Goal: Task Accomplishment & Management: Complete application form

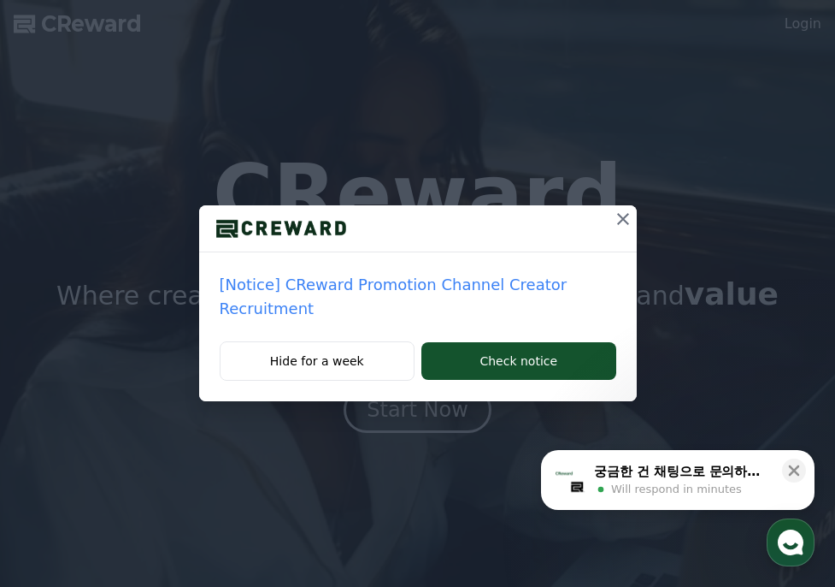
click at [616, 226] on icon at bounding box center [623, 219] width 21 height 21
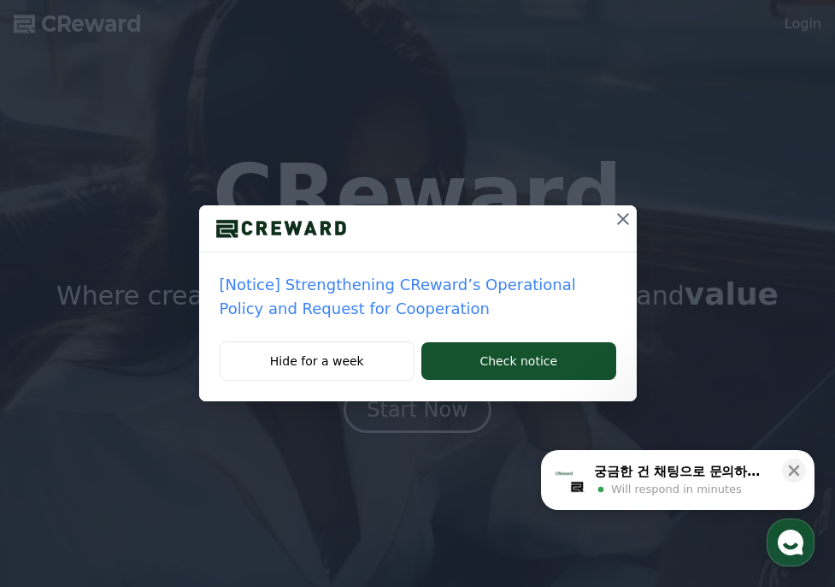
click at [610, 217] on button at bounding box center [623, 218] width 27 height 27
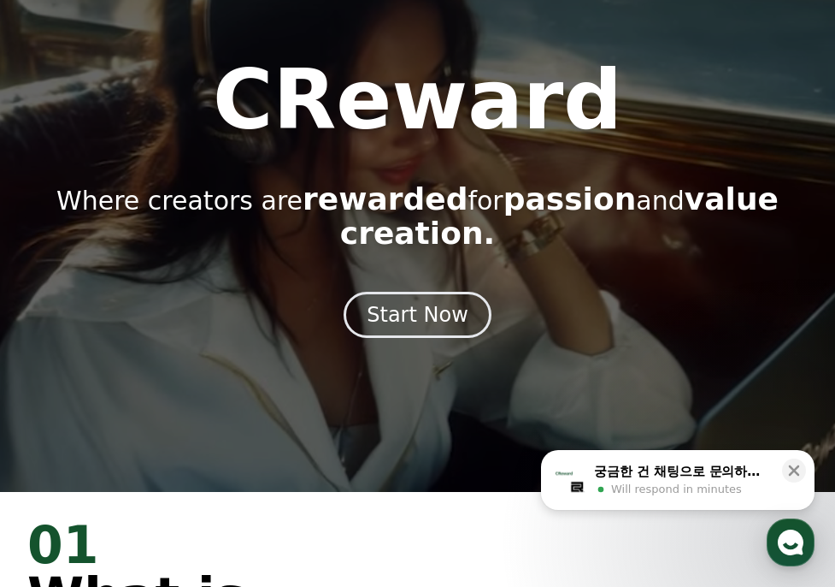
scroll to position [98, 0]
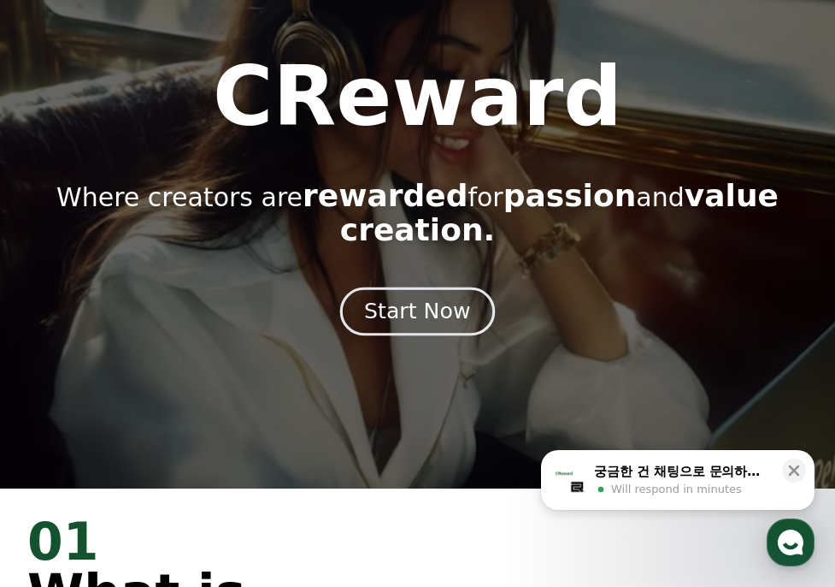
click at [471, 290] on button "Start Now" at bounding box center [417, 311] width 155 height 49
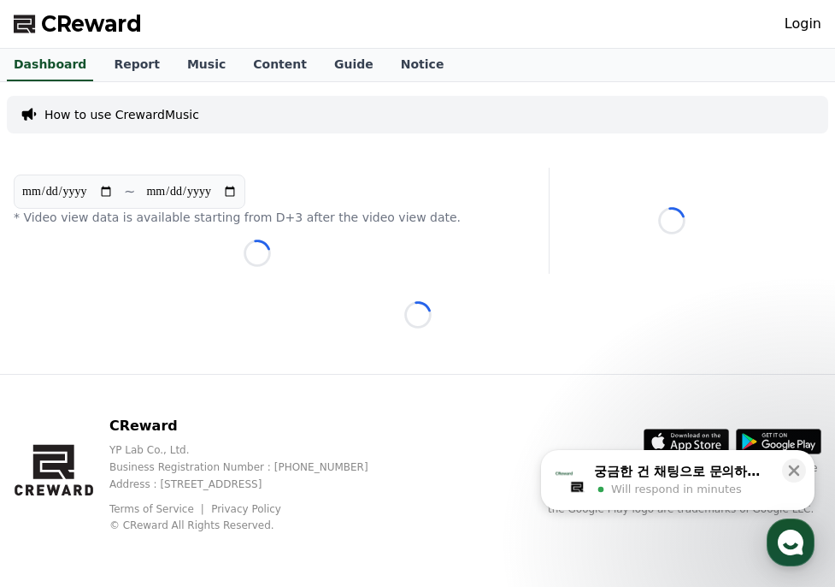
click at [789, 29] on link "Login" at bounding box center [803, 24] width 37 height 21
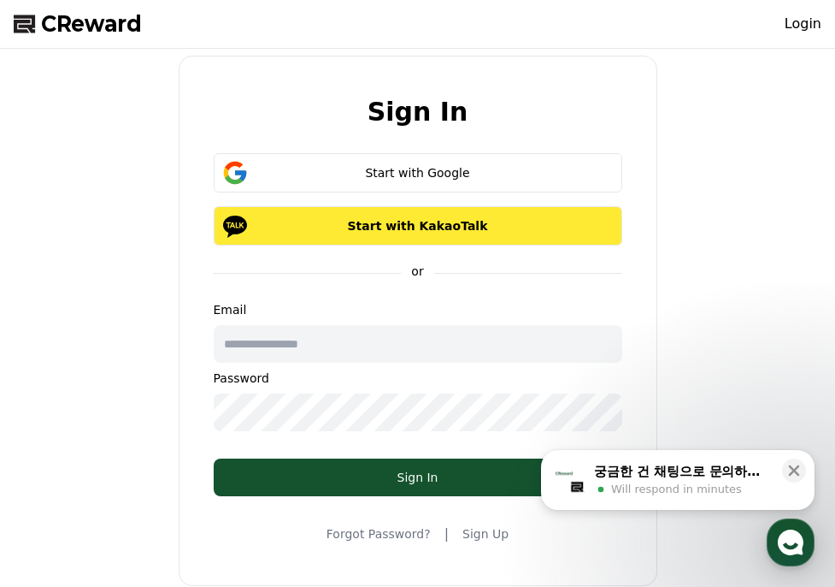
drag, startPoint x: 517, startPoint y: 178, endPoint x: 518, endPoint y: 227, distance: 48.7
click at [517, 195] on div "Start with Google Start with KakaoTalk" at bounding box center [418, 199] width 409 height 92
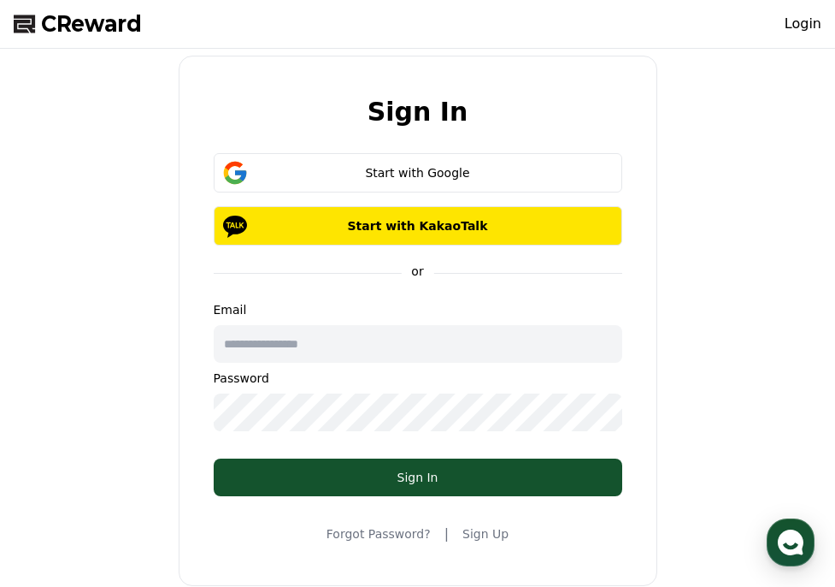
scroll to position [73, 0]
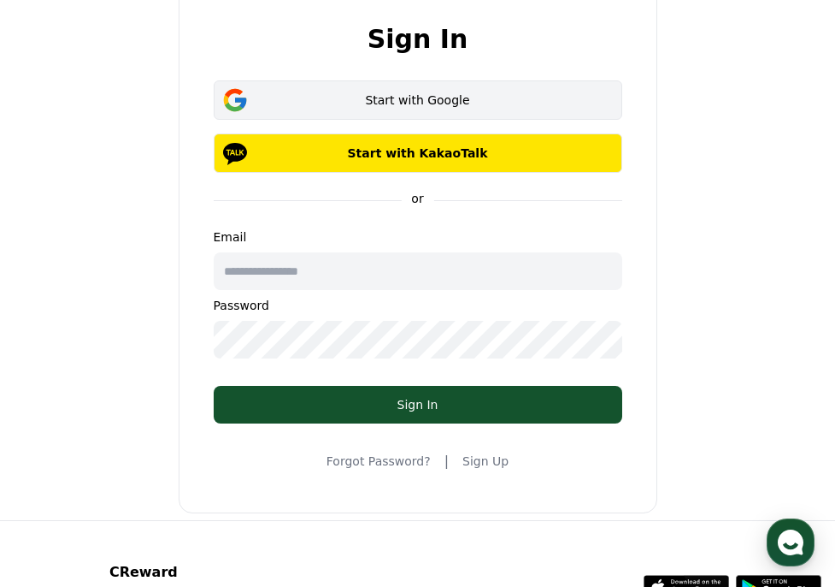
click at [477, 101] on div "Start with Google" at bounding box center [418, 99] width 359 height 17
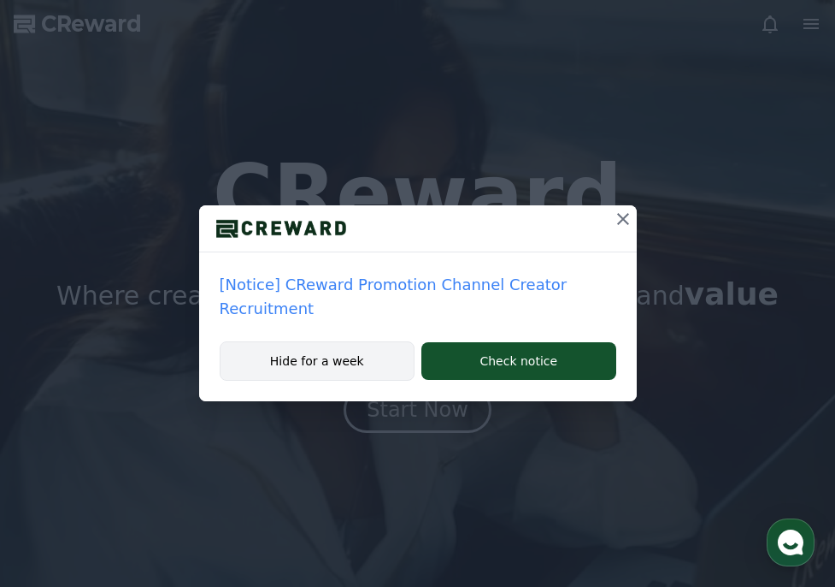
click at [412, 371] on div "Hide for a week Check notice" at bounding box center [418, 371] width 438 height 60
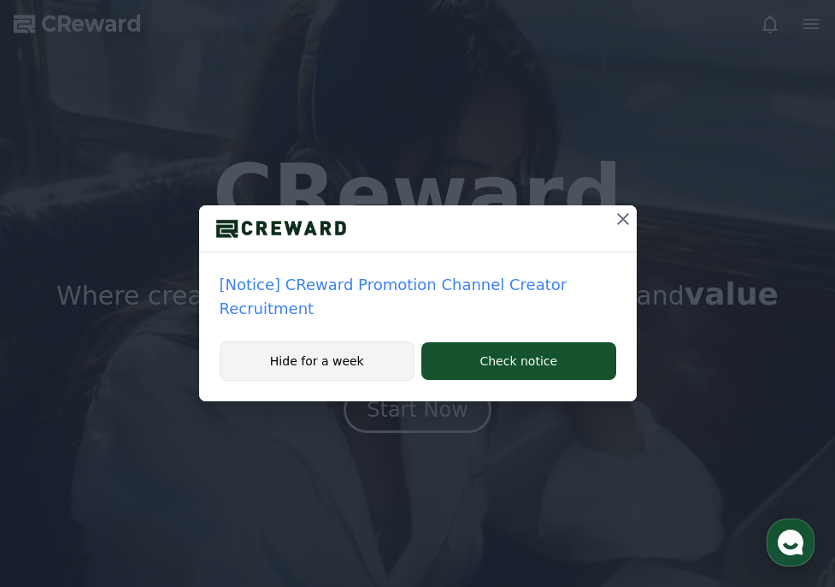
click at [371, 362] on button "Hide for a week" at bounding box center [318, 360] width 196 height 39
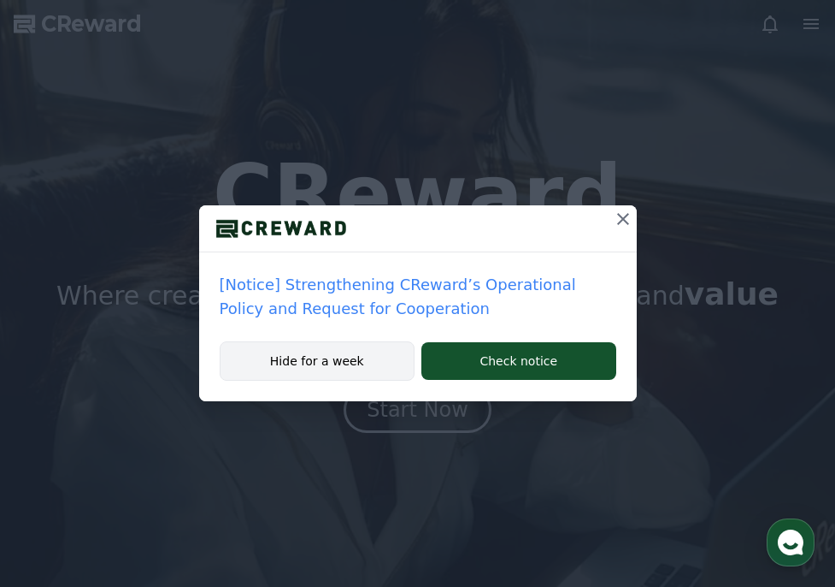
click at [339, 353] on button "Hide for a week" at bounding box center [318, 360] width 196 height 39
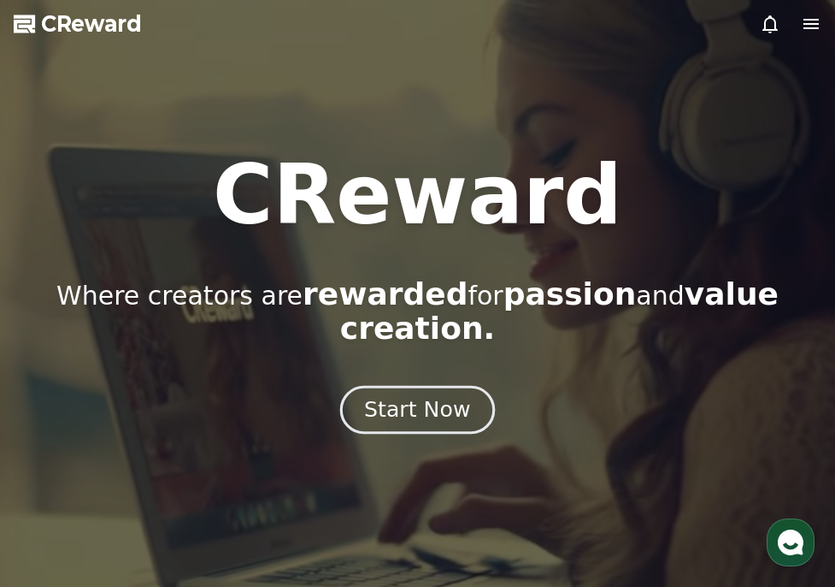
click at [416, 400] on div "Start Now" at bounding box center [417, 409] width 106 height 29
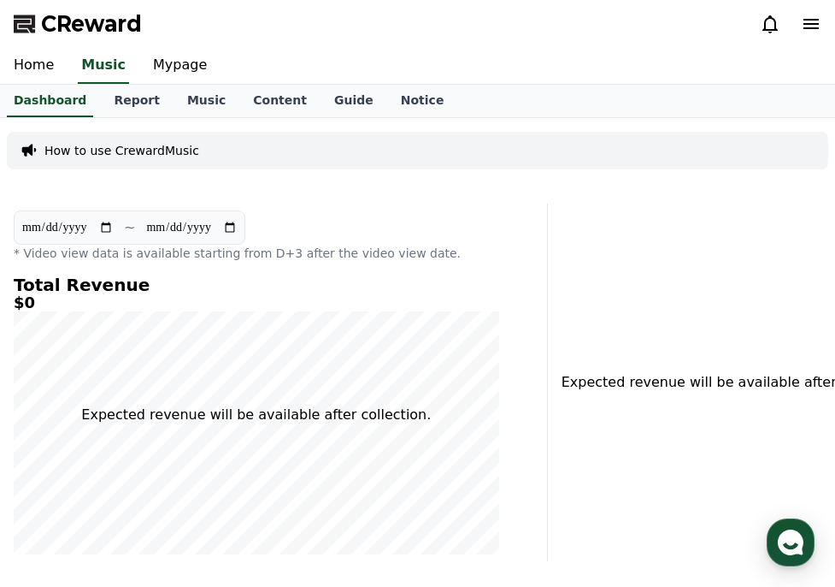
click at [811, 21] on icon at bounding box center [811, 24] width 21 height 21
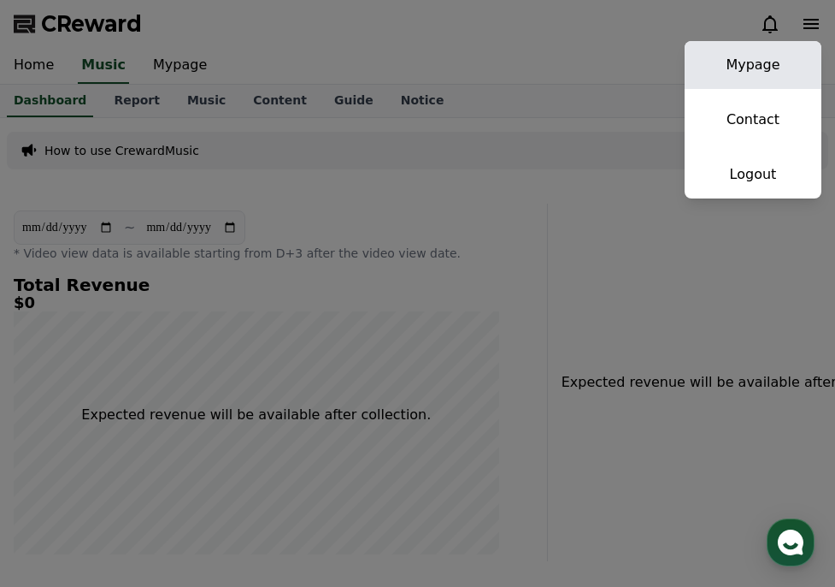
click at [744, 72] on link "Mypage" at bounding box center [753, 65] width 137 height 48
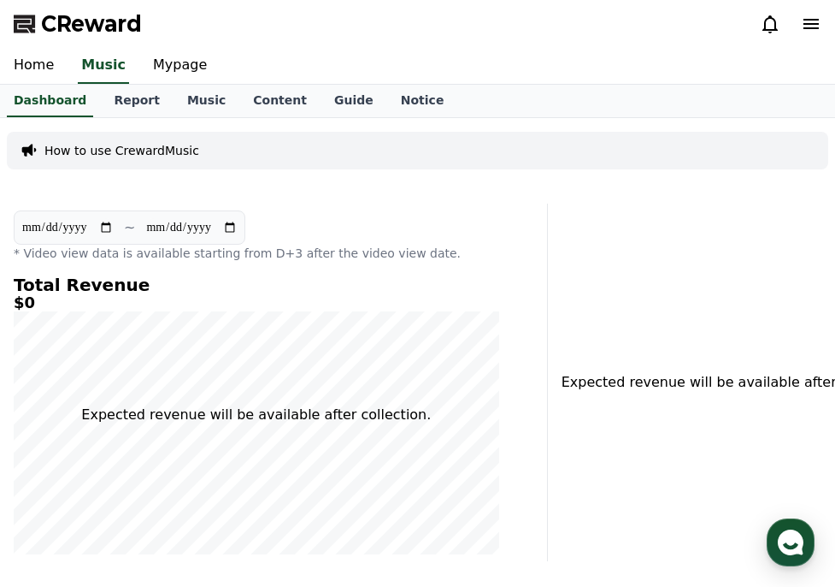
select select "**********"
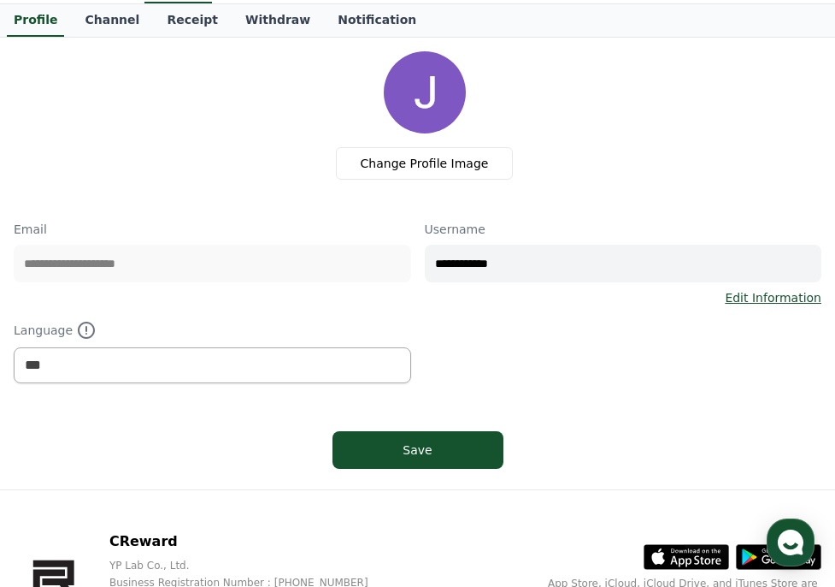
scroll to position [83, 0]
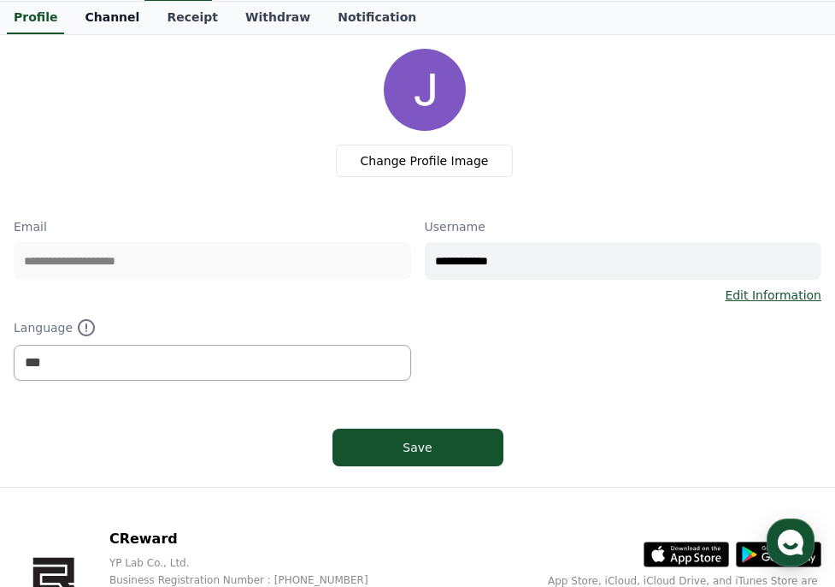
click at [105, 21] on link "Channel" at bounding box center [112, 18] width 82 height 32
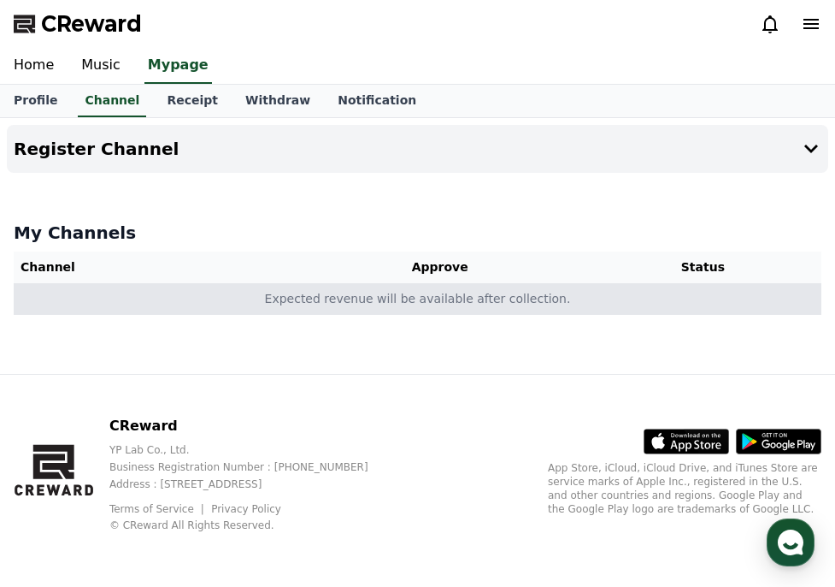
click at [386, 300] on td "Expected revenue will be available after collection." at bounding box center [418, 299] width 808 height 32
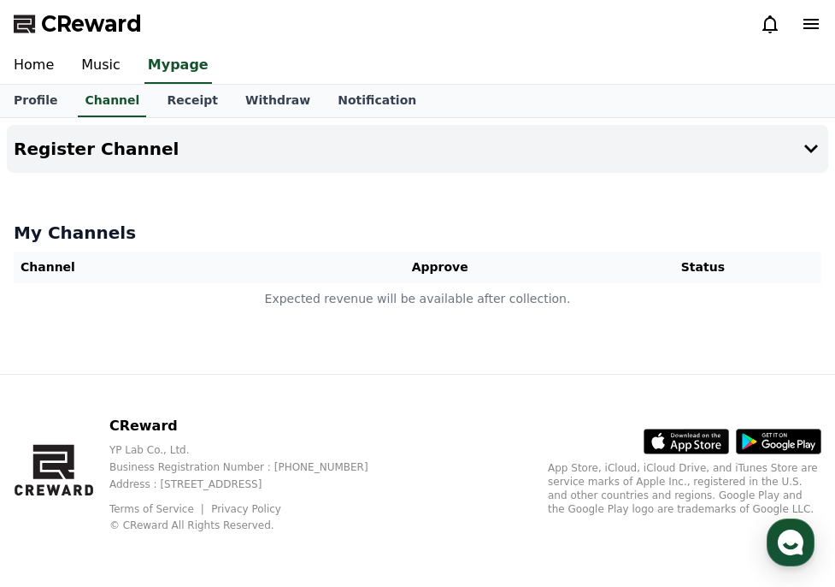
click at [801, 21] on icon at bounding box center [811, 24] width 21 height 21
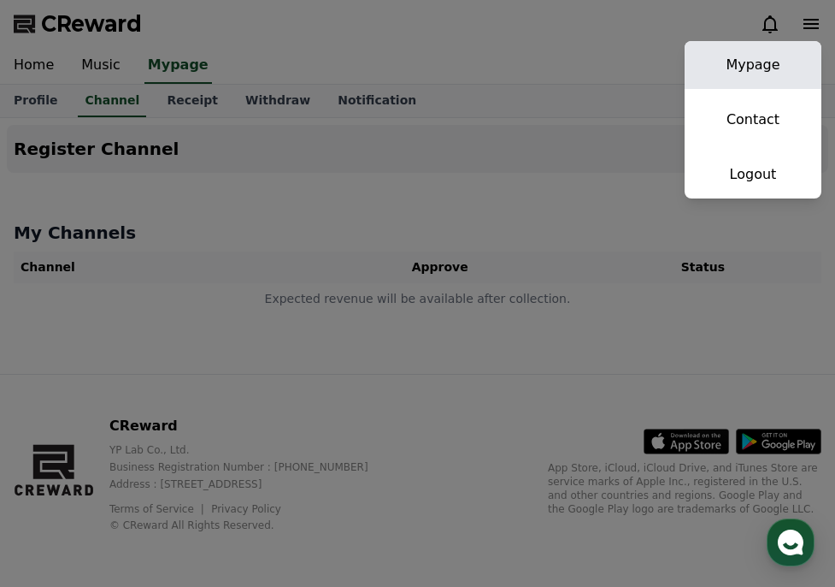
click at [749, 74] on link "Mypage" at bounding box center [753, 65] width 137 height 48
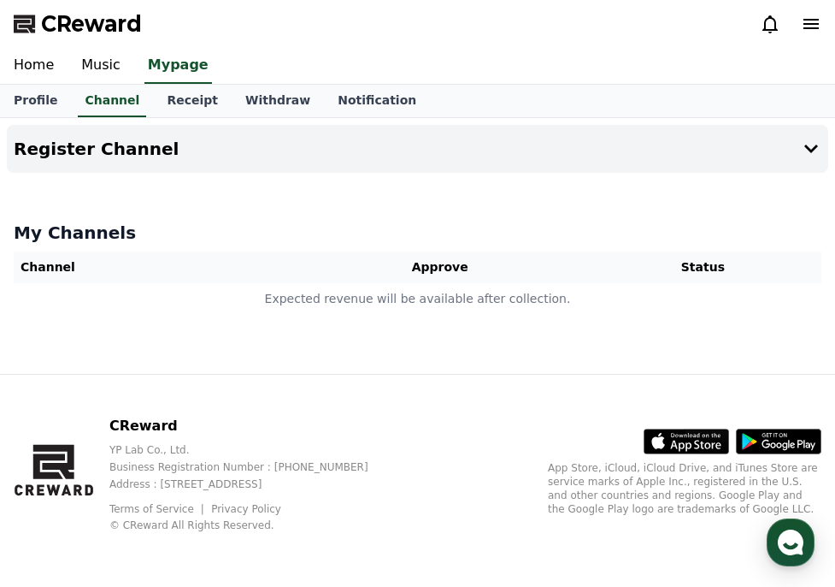
select select "**********"
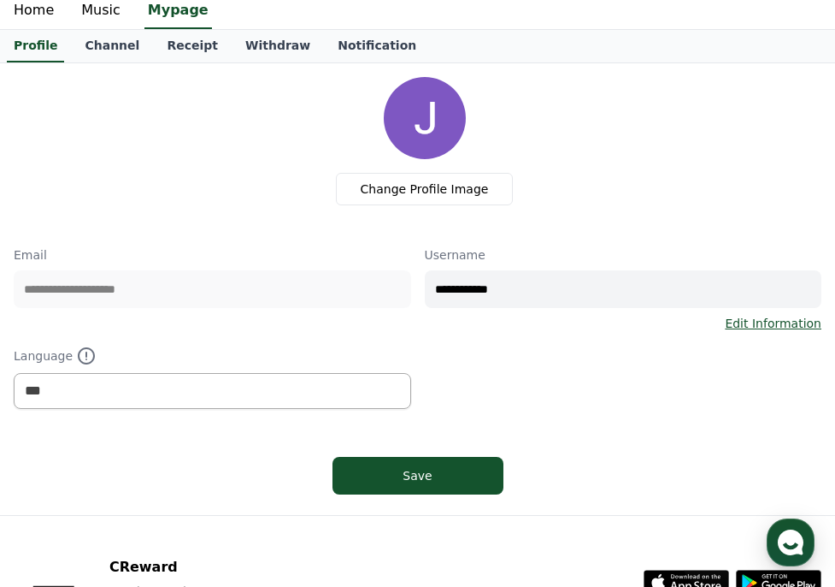
scroll to position [59, 0]
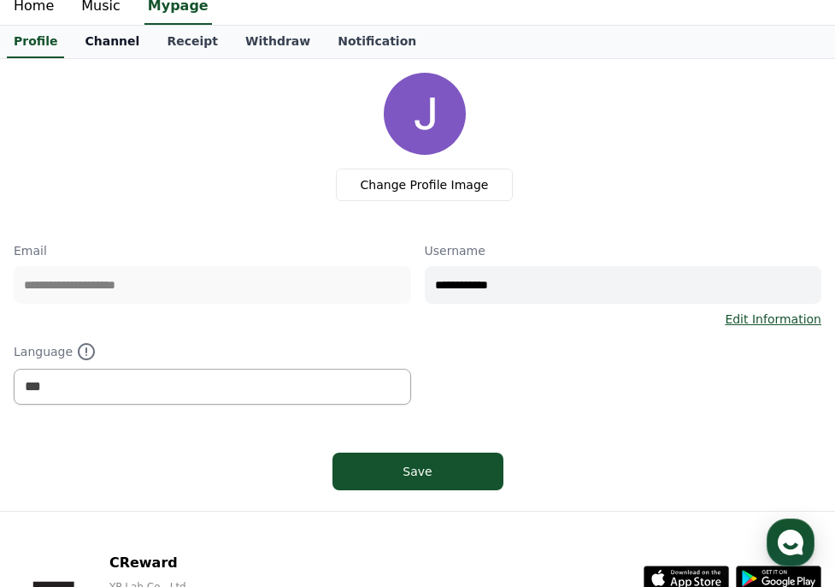
click at [104, 48] on link "Channel" at bounding box center [112, 42] width 82 height 32
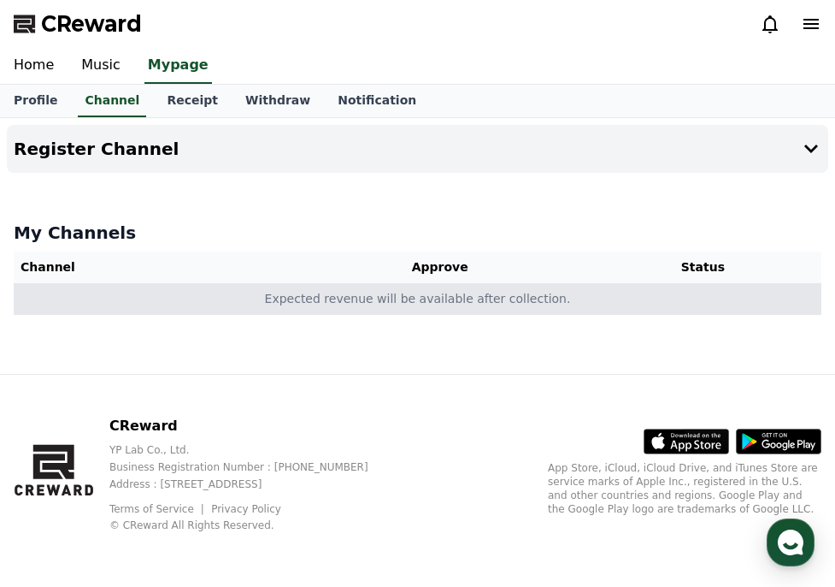
click at [307, 293] on td "Expected revenue will be available after collection." at bounding box center [418, 299] width 808 height 32
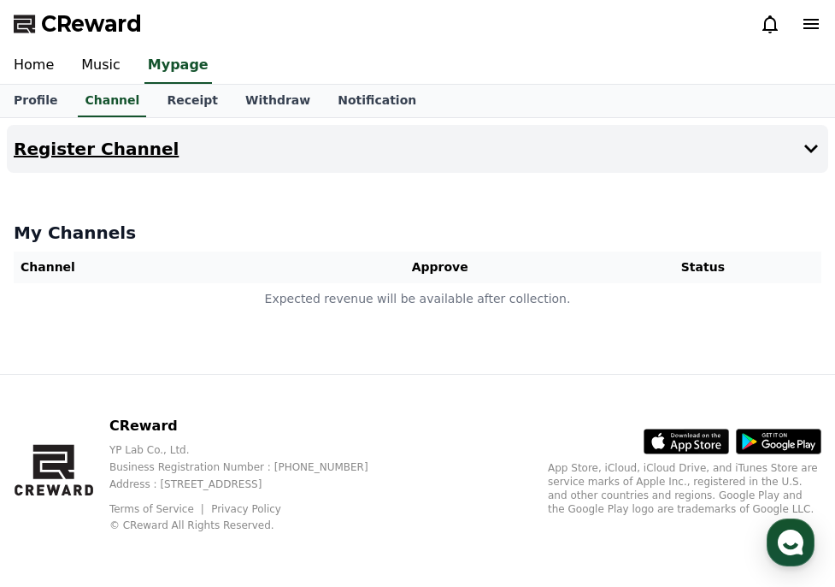
click at [215, 144] on button "Register Channel" at bounding box center [418, 149] width 822 height 48
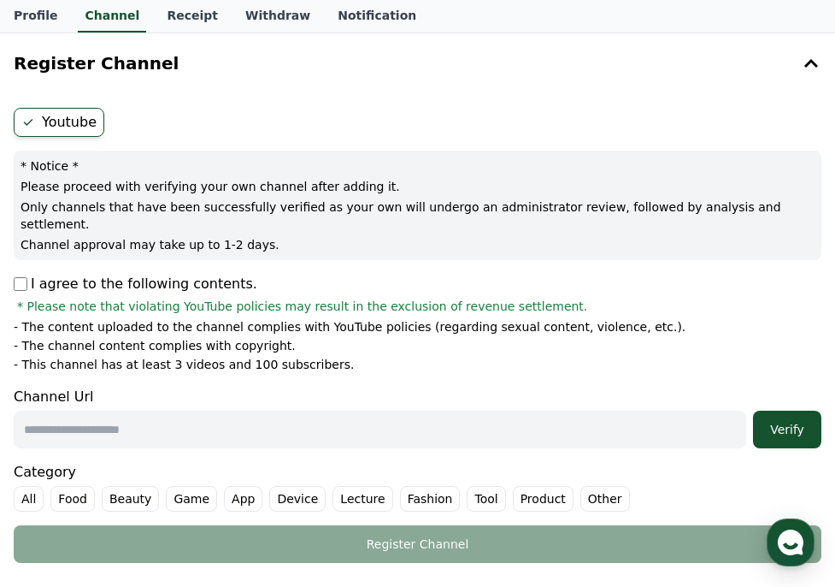
scroll to position [106, 0]
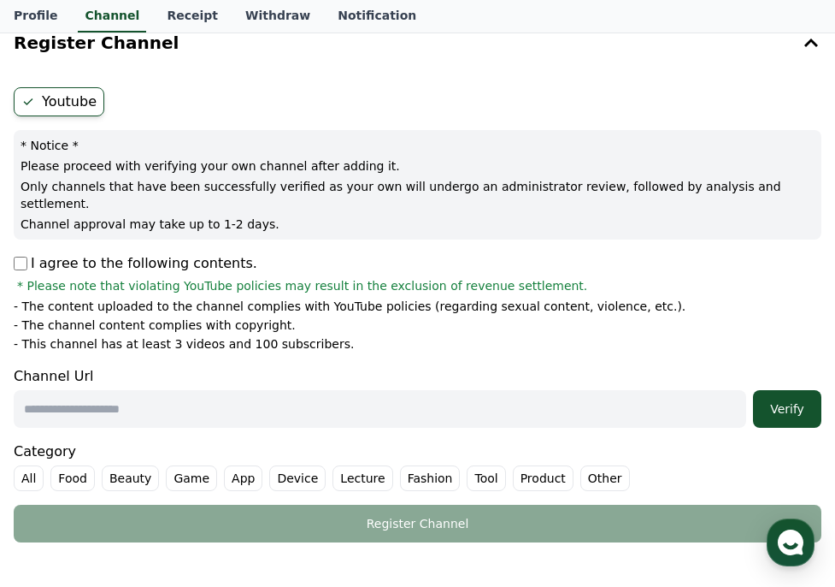
click at [66, 397] on input "text" at bounding box center [380, 409] width 733 height 38
paste input "**********"
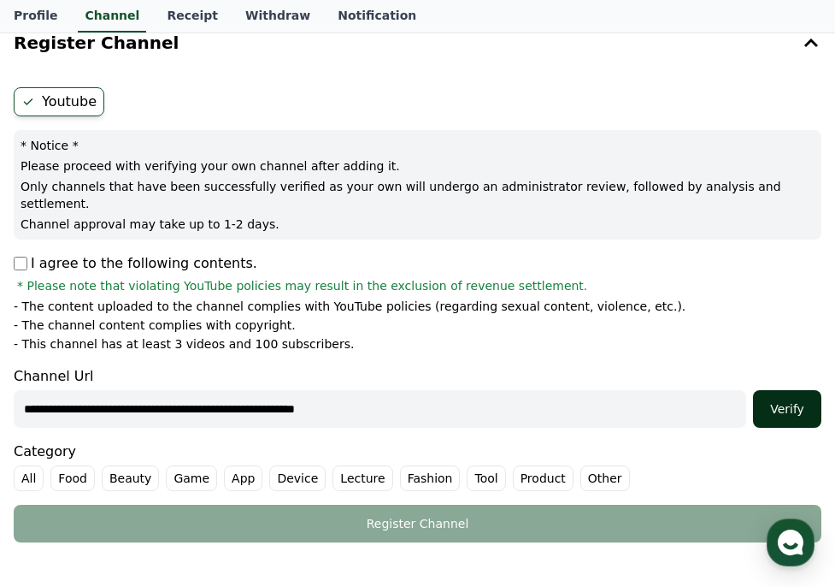
type input "**********"
click at [762, 400] on div "Verify" at bounding box center [787, 408] width 55 height 17
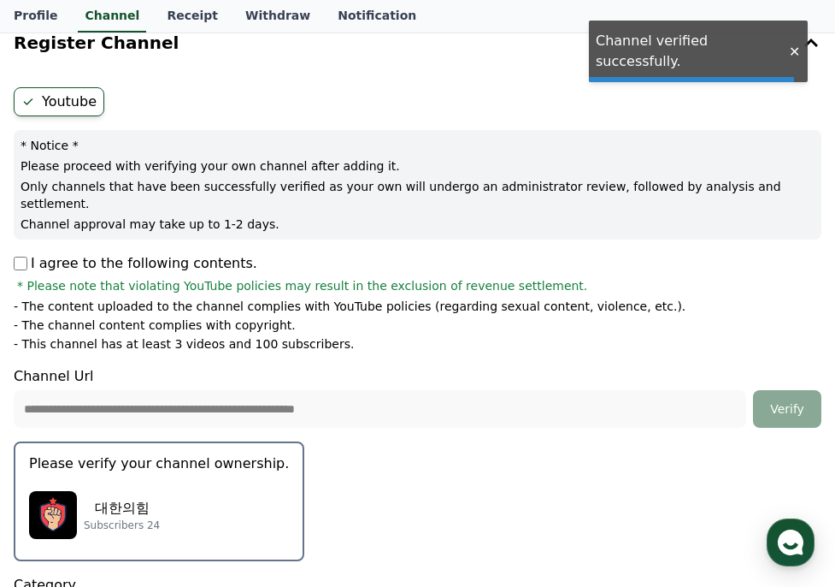
scroll to position [328, 0]
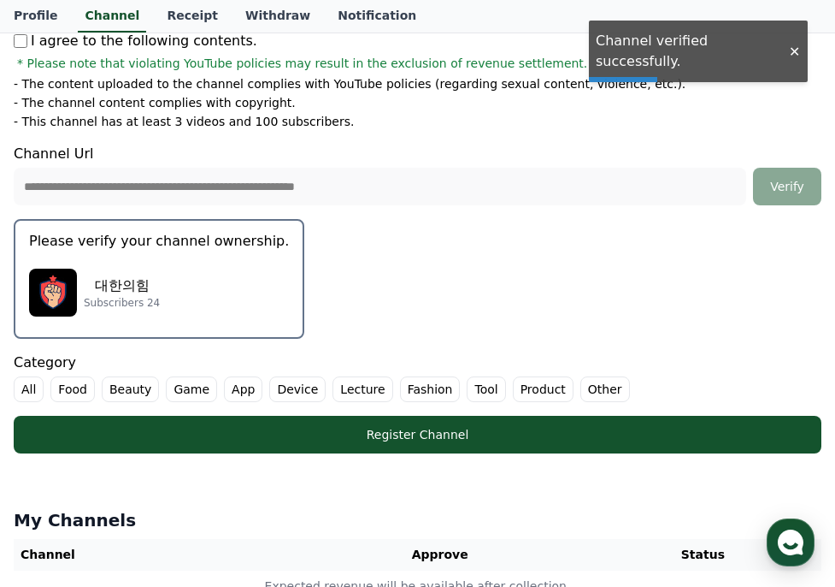
click at [201, 264] on div "대한의힘 Subscribers 24" at bounding box center [159, 292] width 260 height 68
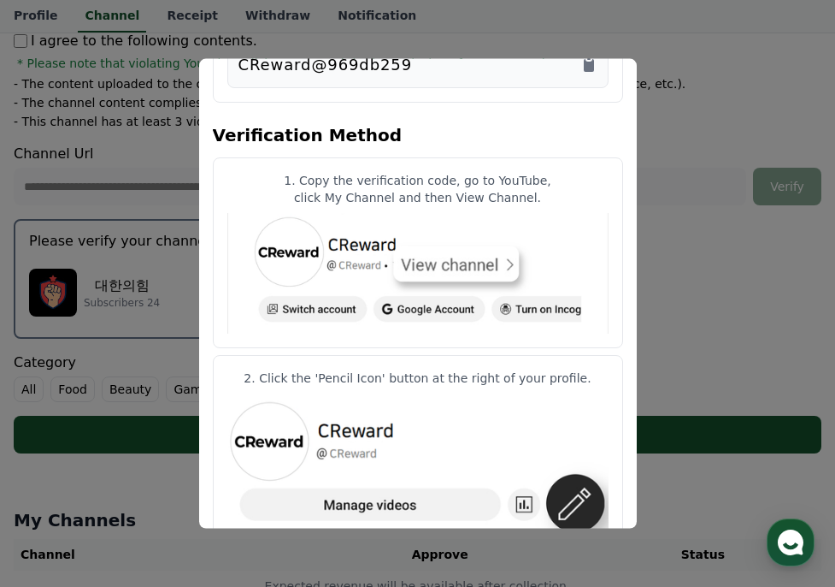
scroll to position [0, 0]
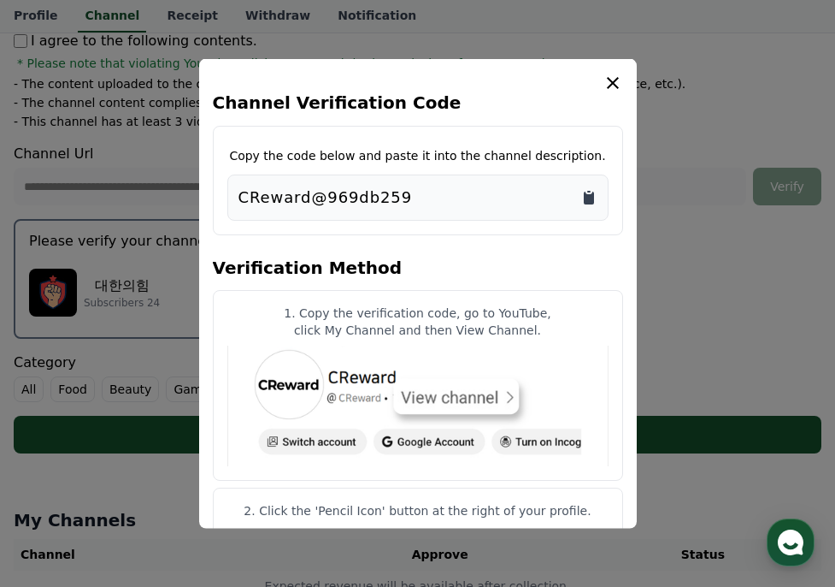
click at [588, 194] on icon "Copy to clipboard" at bounding box center [589, 198] width 10 height 13
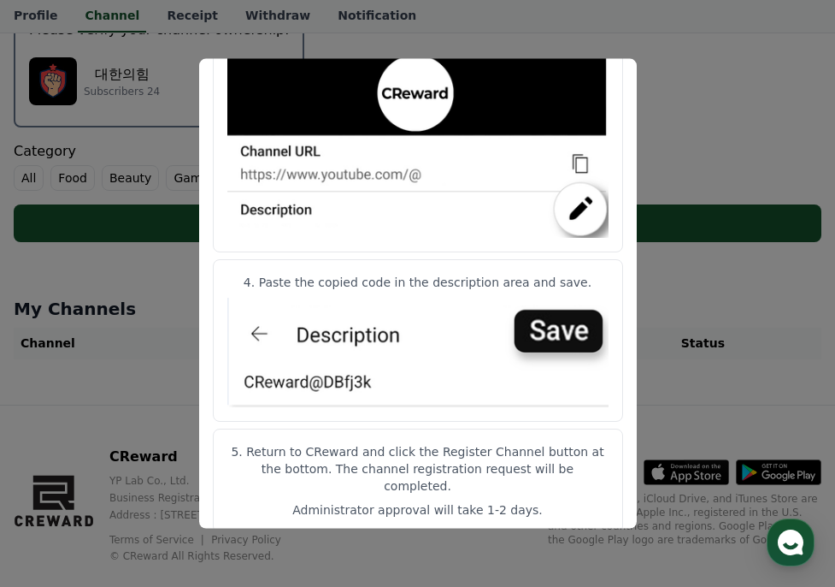
scroll to position [553, 0]
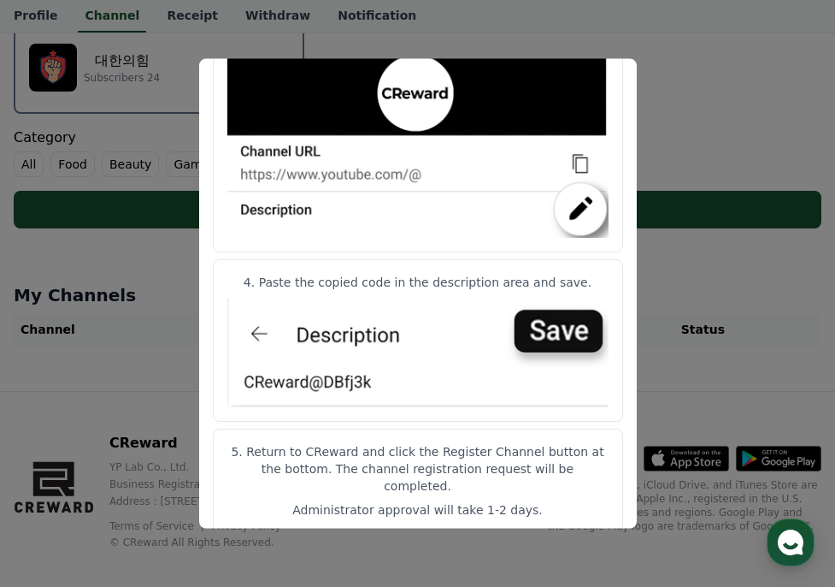
click at [678, 111] on button "close modal" at bounding box center [417, 293] width 835 height 587
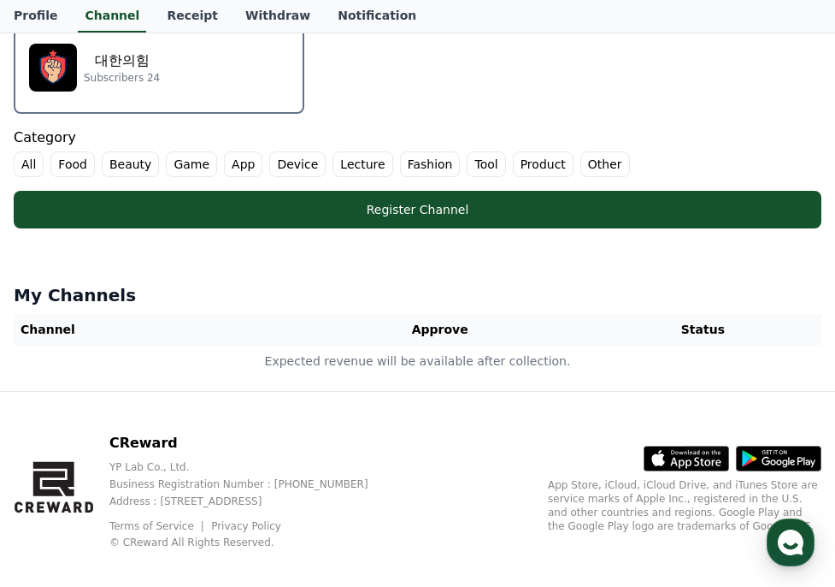
scroll to position [488, 0]
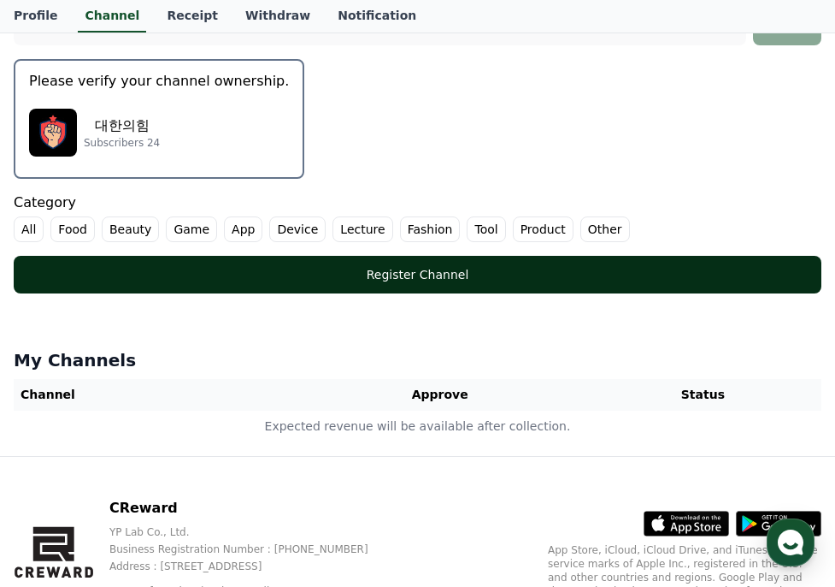
click at [556, 256] on button "Register Channel" at bounding box center [418, 275] width 808 height 38
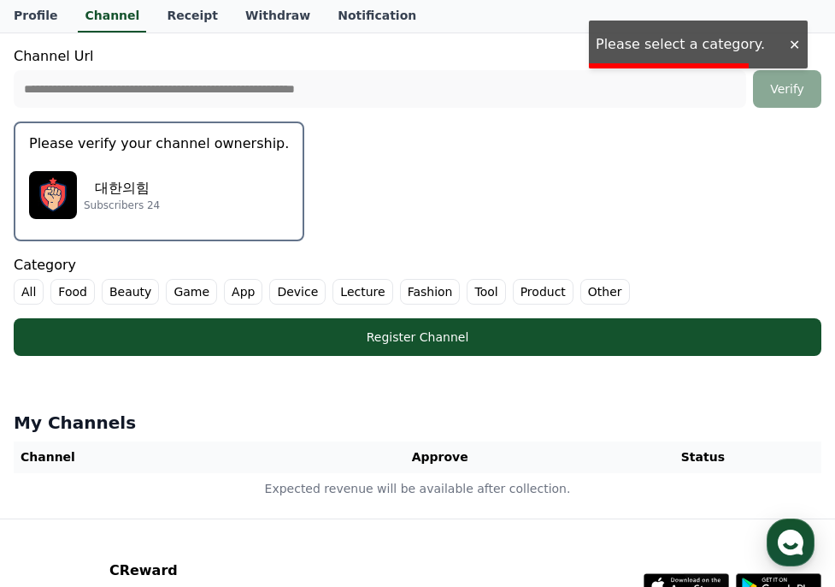
scroll to position [424, 0]
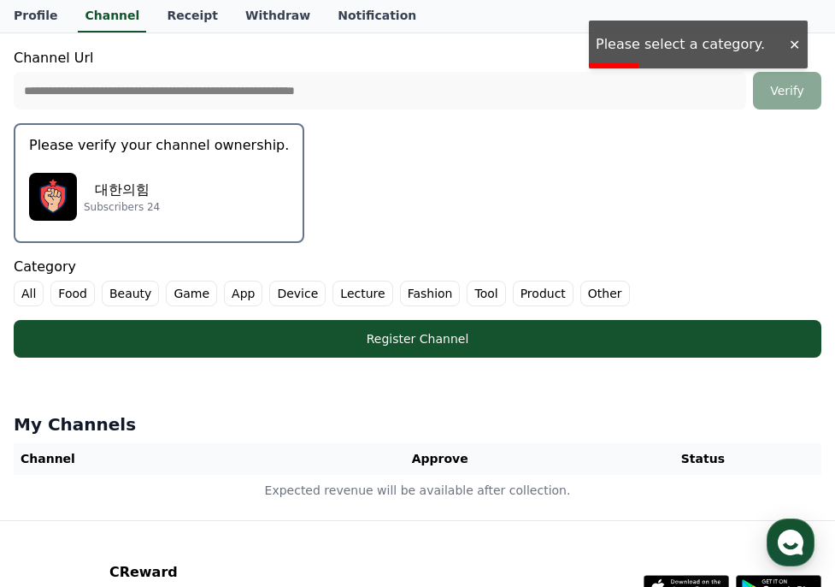
click at [555, 280] on ul "All Food Beauty Game App Device Lecture Fashion Tool Product Other" at bounding box center [418, 293] width 808 height 26
click at [581, 280] on label "Other" at bounding box center [606, 293] width 50 height 26
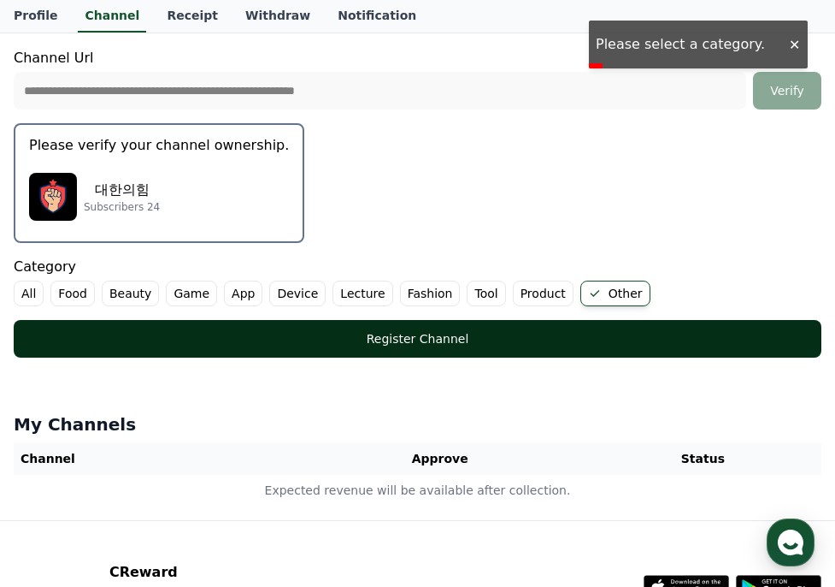
click at [371, 330] on div "Register Channel" at bounding box center [418, 338] width 740 height 17
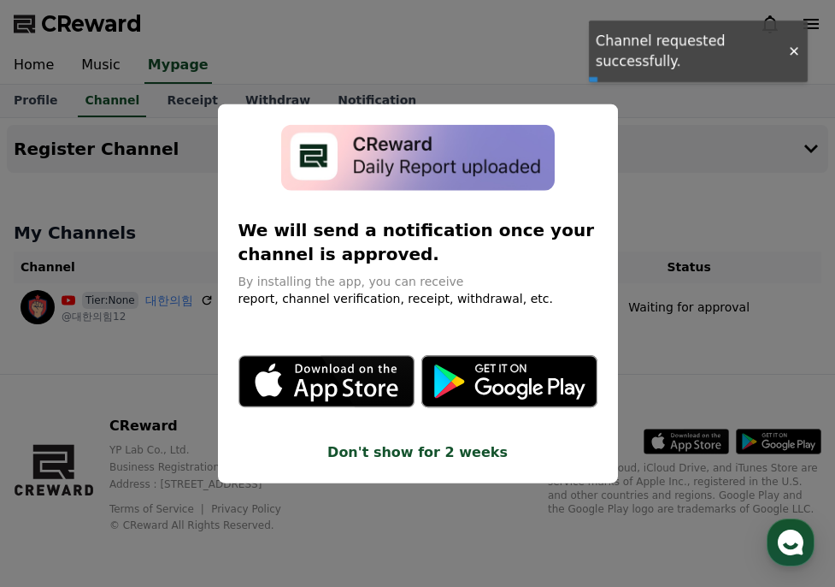
click at [699, 164] on button "close modal" at bounding box center [417, 293] width 835 height 587
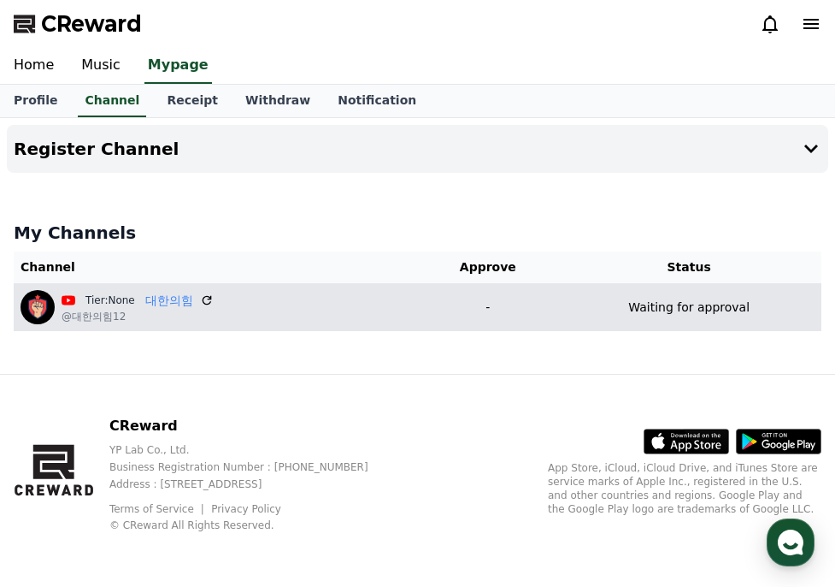
click at [632, 308] on div "Waiting for approval" at bounding box center [688, 307] width 251 height 18
